Goal: Task Accomplishment & Management: Manage account settings

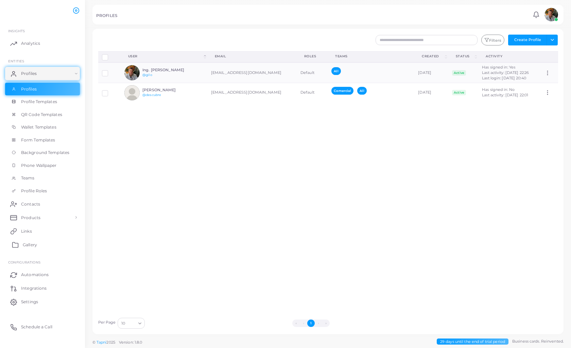
click at [35, 225] on link "Gallery" at bounding box center [42, 245] width 75 height 14
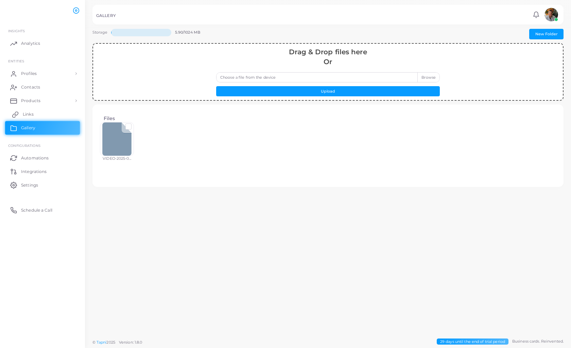
click at [27, 113] on span "Links" at bounding box center [28, 114] width 11 height 6
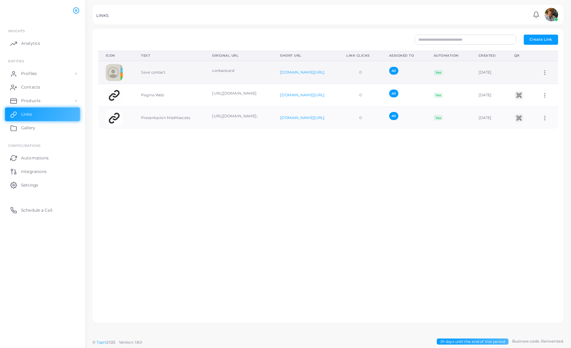
click at [394, 81] on td "Assign to Team Edit Link Delete Link" at bounding box center [545, 72] width 23 height 23
click at [394, 76] on icon at bounding box center [544, 73] width 6 height 6
click at [394, 87] on span "Assign to Team" at bounding box center [541, 87] width 29 height 5
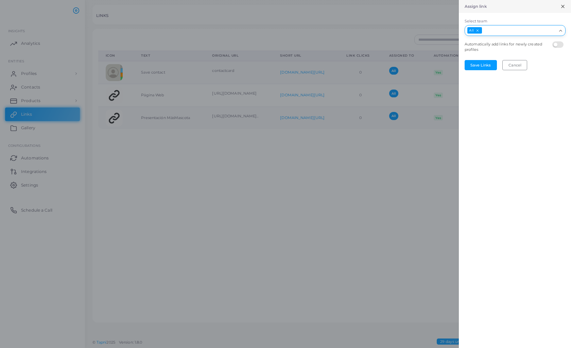
click at [394, 33] on icon "Search for option" at bounding box center [560, 30] width 5 height 5
click at [0, 0] on div "Assign link Select team All Loading... Comercial All Automatically add links fo…" at bounding box center [0, 0] width 0 height 0
click at [318, 169] on div at bounding box center [285, 174] width 571 height 348
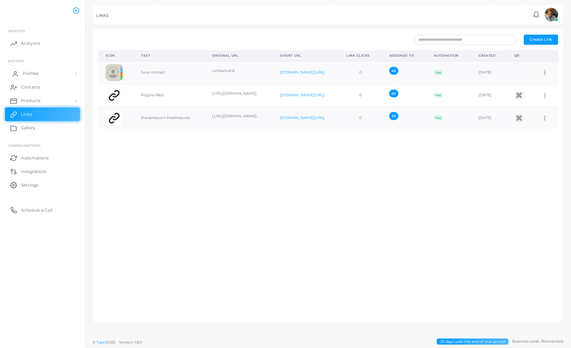
click at [52, 70] on link "Profiles" at bounding box center [42, 74] width 75 height 14
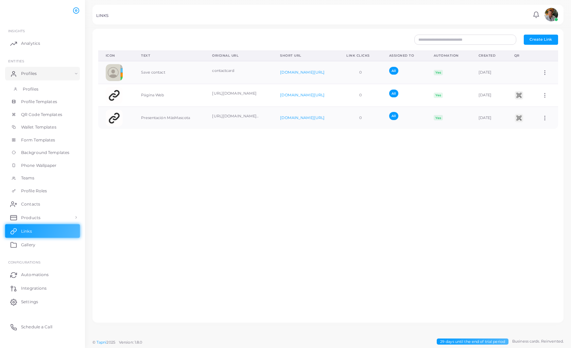
click at [35, 87] on span "Profiles" at bounding box center [31, 89] width 16 height 6
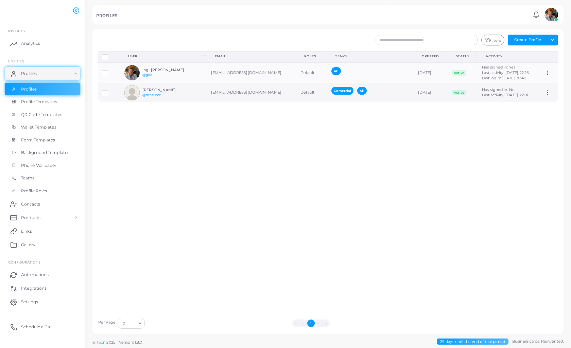
click at [227, 93] on td "[EMAIL_ADDRESS][DOMAIN_NAME]" at bounding box center [251, 92] width 89 height 19
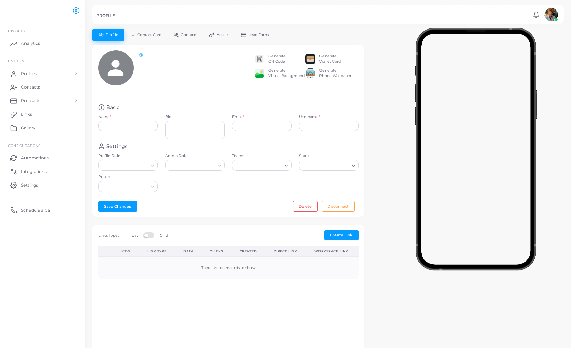
type input "**********"
type textarea "**********"
type input "**********"
type input "********"
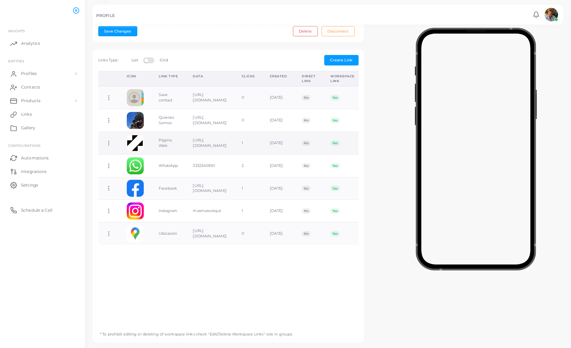
scroll to position [181, 0]
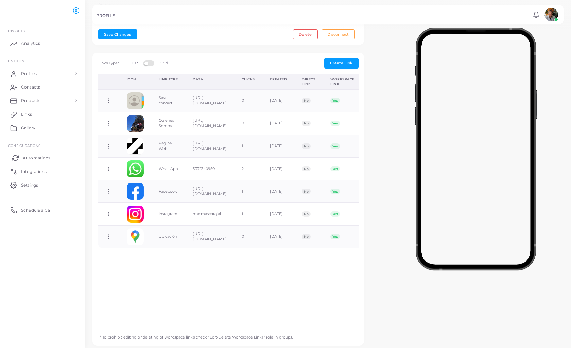
click at [32, 159] on span "Automations" at bounding box center [37, 158] width 28 height 6
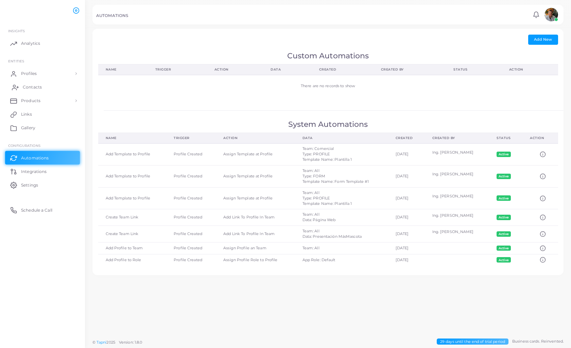
click at [33, 87] on span "Contacts" at bounding box center [32, 87] width 19 height 6
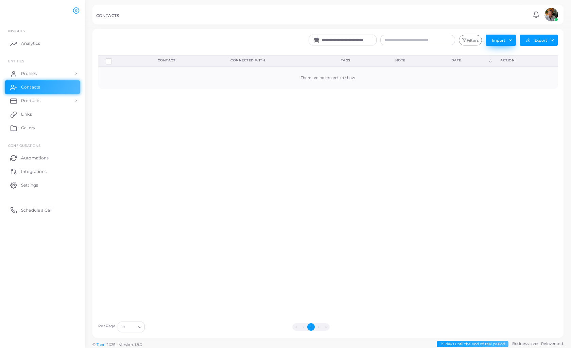
click at [394, 41] on button "Import" at bounding box center [500, 40] width 30 height 11
click at [394, 54] on link "Import Contacts" at bounding box center [506, 55] width 40 height 10
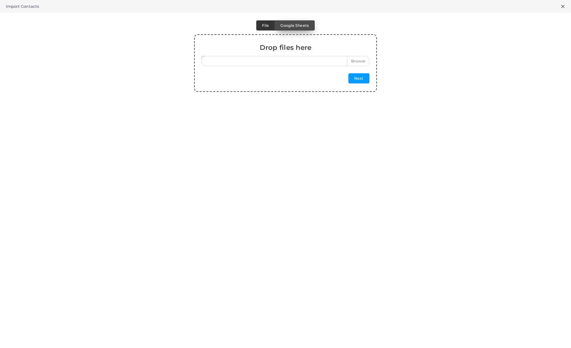
click at [305, 24] on span "Google Sheets" at bounding box center [294, 25] width 28 height 5
click at [356, 80] on button "Next" at bounding box center [358, 78] width 21 height 10
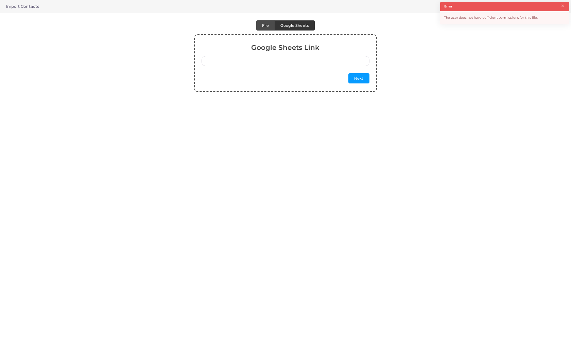
click at [148, 39] on div "Google Sheets Link Next" at bounding box center [285, 63] width 571 height 58
click at [394, 6] on button "×" at bounding box center [562, 5] width 4 height 7
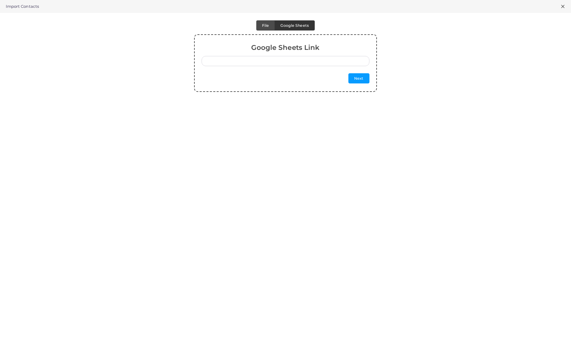
click at [394, 7] on line at bounding box center [562, 6] width 3 height 3
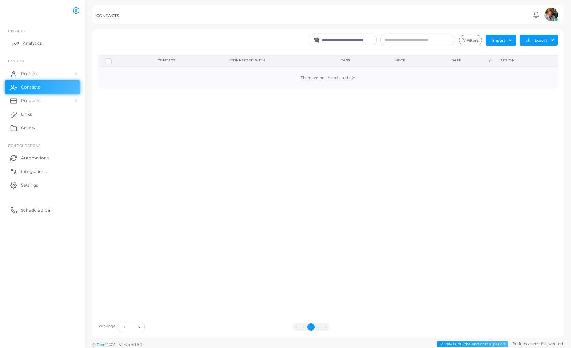
click at [27, 44] on span "Analytics" at bounding box center [32, 43] width 19 height 6
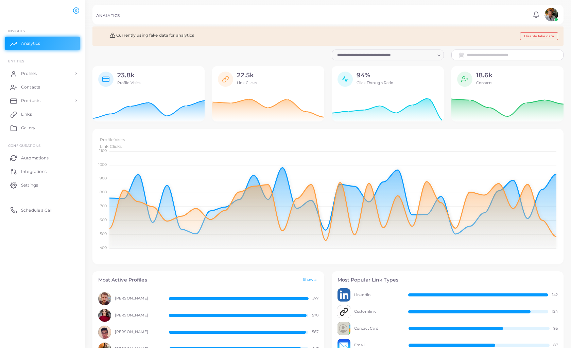
scroll to position [2, 0]
click at [394, 38] on button "Disable fake data" at bounding box center [539, 37] width 38 height 8
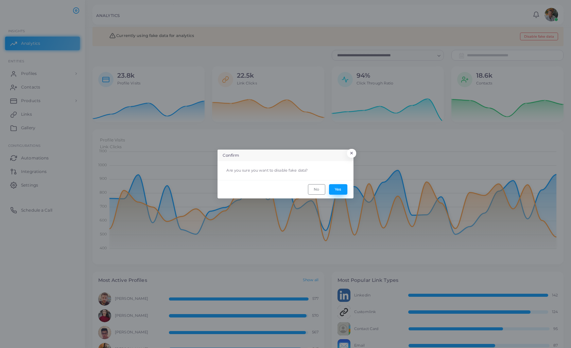
click at [336, 190] on button "Yes" at bounding box center [338, 189] width 18 height 10
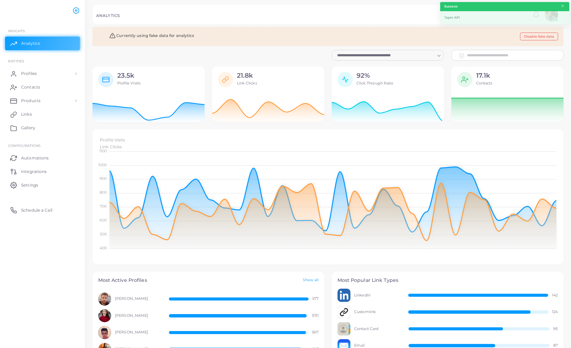
scroll to position [0, 0]
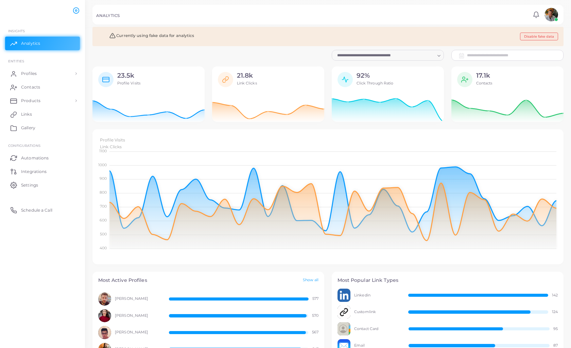
click at [394, 34] on button "Disable fake data" at bounding box center [539, 37] width 38 height 8
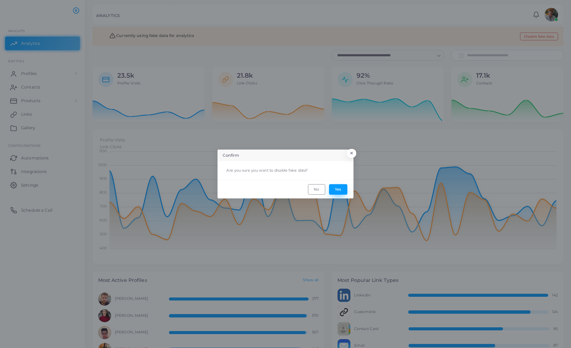
click at [337, 191] on button "Yes" at bounding box center [338, 189] width 18 height 10
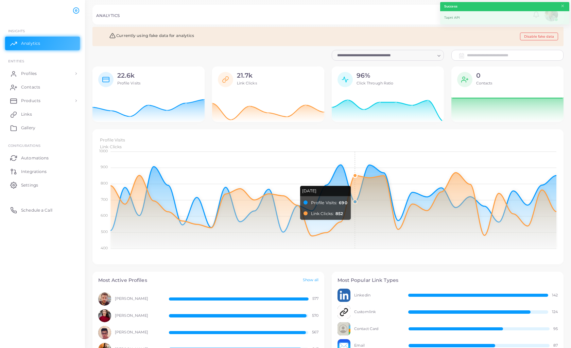
scroll to position [0, 0]
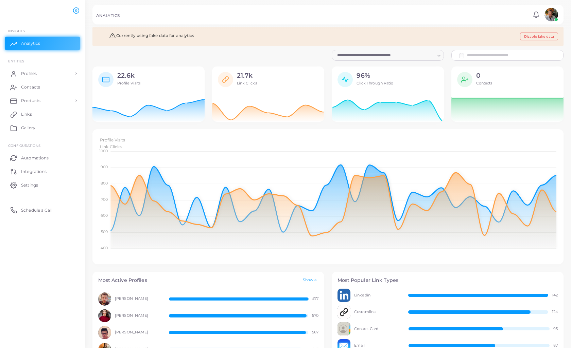
click at [394, 60] on div "Loading..." at bounding box center [387, 55] width 112 height 11
click at [394, 57] on icon "Search for option" at bounding box center [438, 55] width 5 height 5
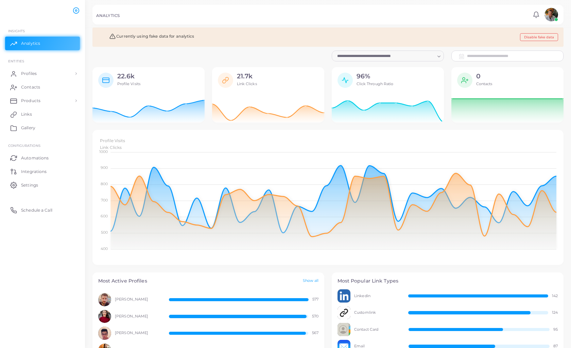
click at [394, 52] on div "**********" at bounding box center [507, 56] width 120 height 11
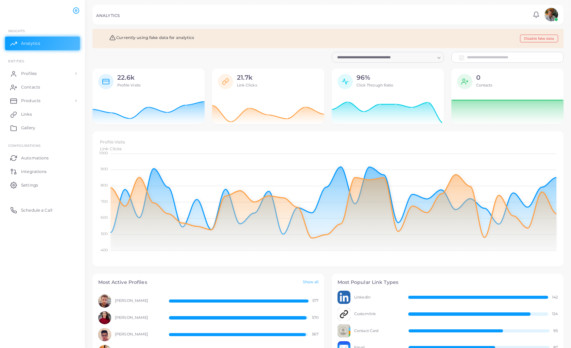
scroll to position [0, 0]
click at [394, 84] on span "Contacts" at bounding box center [484, 85] width 16 height 5
click at [394, 117] on icon at bounding box center [507, 110] width 112 height 27
click at [394, 115] on icon at bounding box center [507, 110] width 112 height 27
click at [394, 92] on div "0 Contacts" at bounding box center [515, 83] width 86 height 19
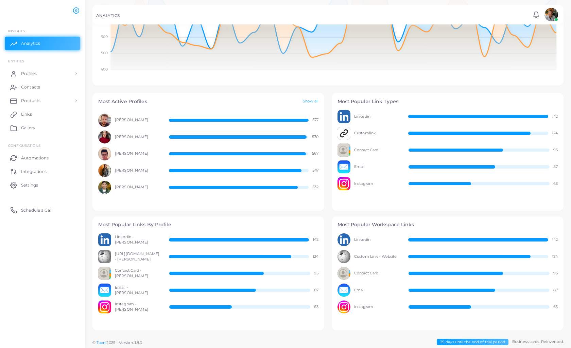
scroll to position [181, 0]
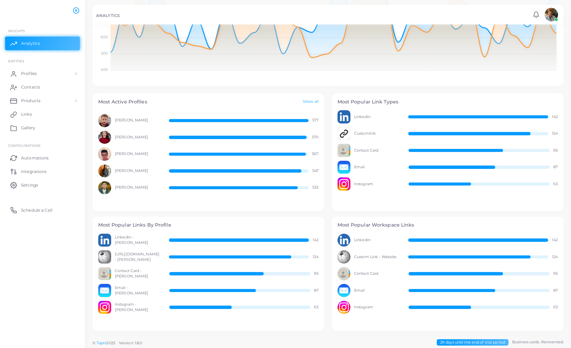
click at [394, 225] on span "Business cards. Reinvented." at bounding box center [537, 343] width 51 height 6
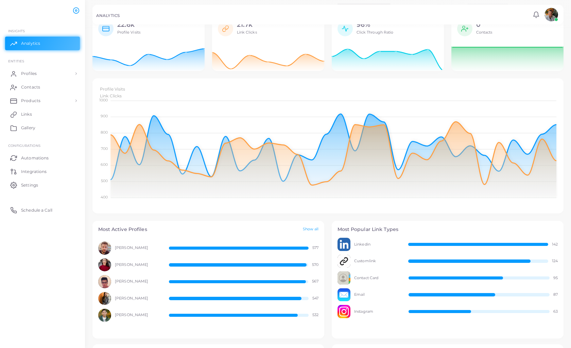
scroll to position [49, 0]
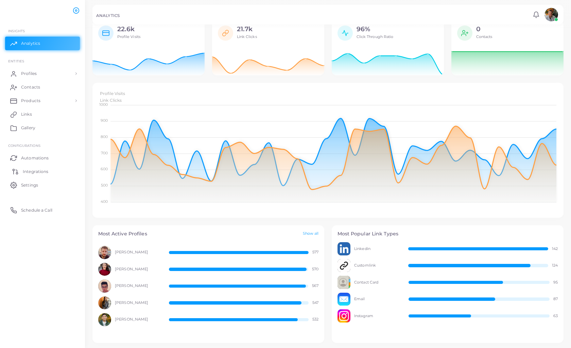
click at [36, 169] on span "Integrations" at bounding box center [35, 172] width 25 height 6
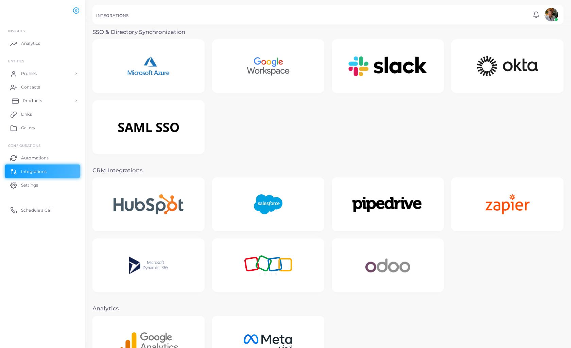
click at [33, 102] on span "Products" at bounding box center [32, 101] width 19 height 6
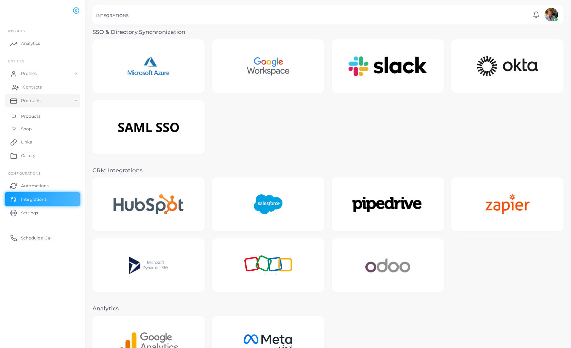
click at [35, 89] on span "Contacts" at bounding box center [32, 87] width 19 height 6
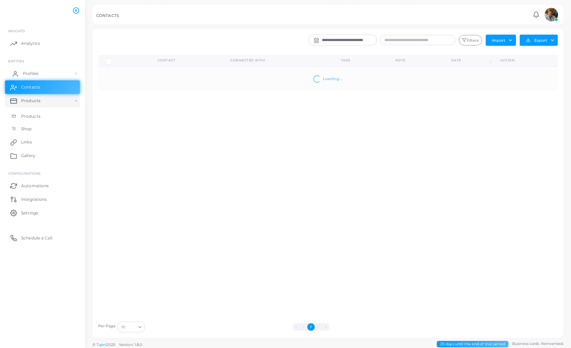
click at [36, 71] on span "Profiles" at bounding box center [31, 74] width 16 height 6
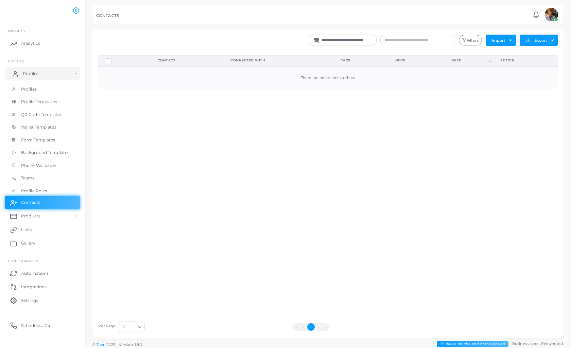
click at [36, 71] on span "Profiles" at bounding box center [31, 74] width 16 height 6
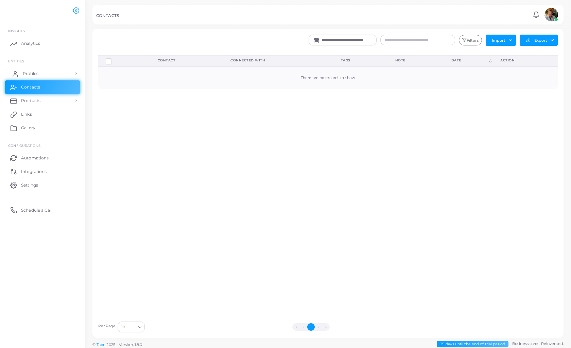
click at [36, 71] on span "Profiles" at bounding box center [31, 74] width 16 height 6
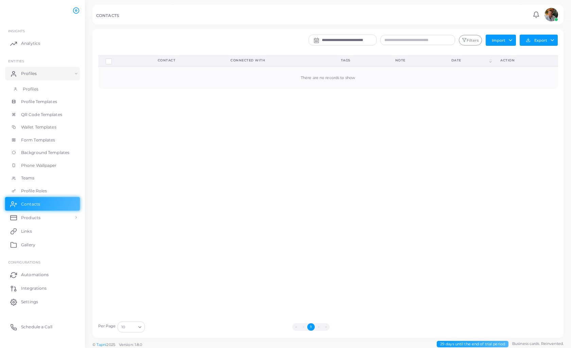
click at [39, 86] on link "Profiles" at bounding box center [42, 89] width 75 height 13
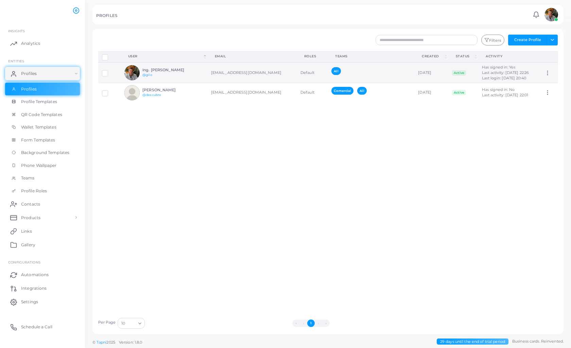
click at [235, 73] on td "[EMAIL_ADDRESS][DOMAIN_NAME]" at bounding box center [251, 72] width 89 height 20
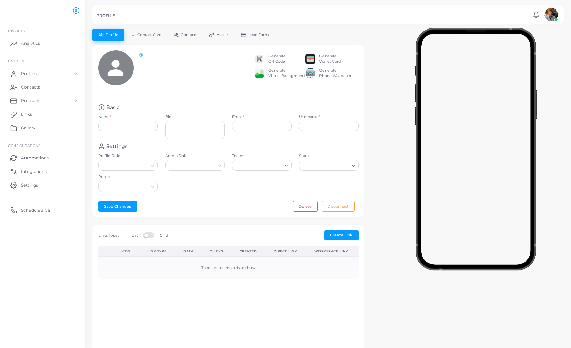
type input "**********"
type textarea "**********"
type input "**********"
type input "****"
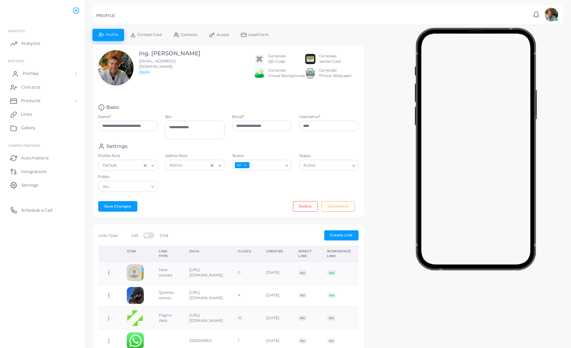
click at [29, 75] on span "Profiles" at bounding box center [31, 74] width 16 height 6
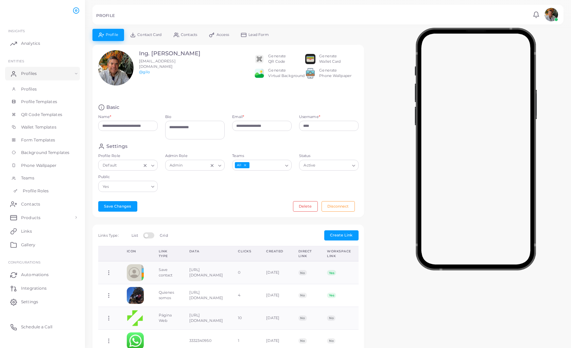
click at [31, 189] on span "Profile Roles" at bounding box center [36, 191] width 26 height 6
